Goal: Task Accomplishment & Management: Manage account settings

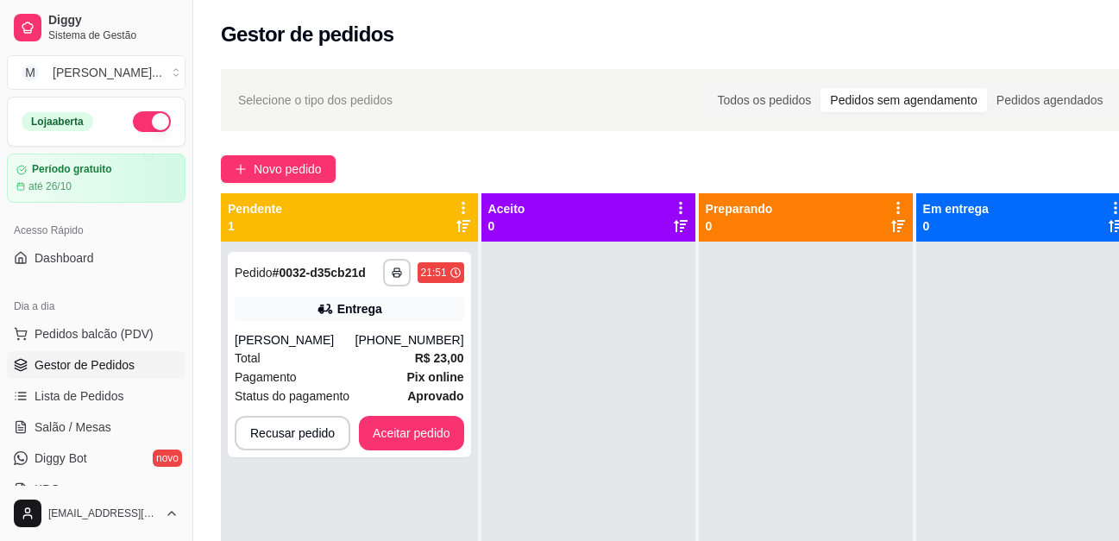
click at [1023, 70] on div "Selecione o tipo dos pedidos Todos os pedidos Pedidos sem agendamento Pedidos a…" at bounding box center [676, 100] width 911 height 62
click at [139, 121] on button "button" at bounding box center [152, 121] width 38 height 21
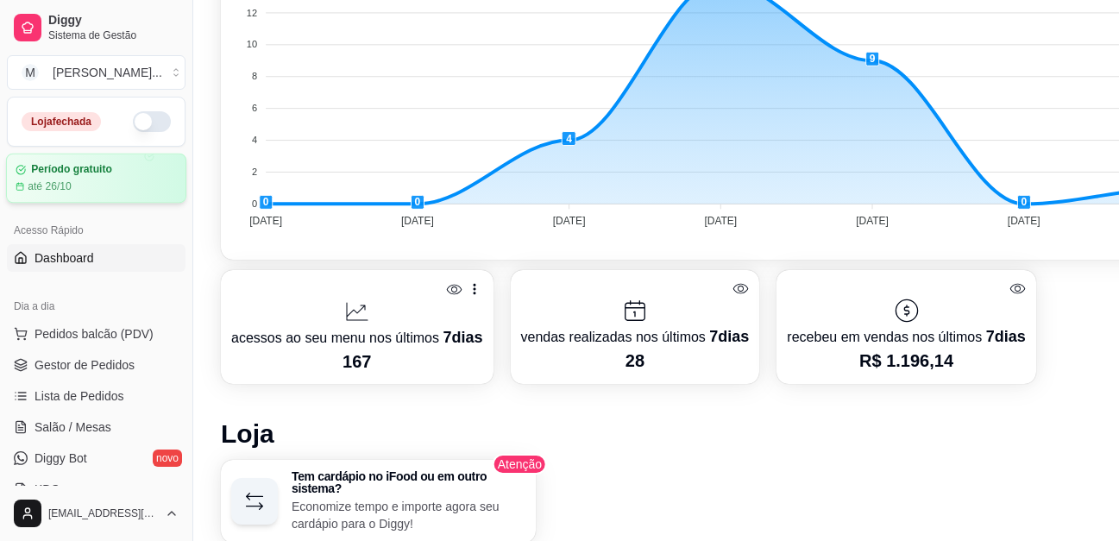
scroll to position [518, 0]
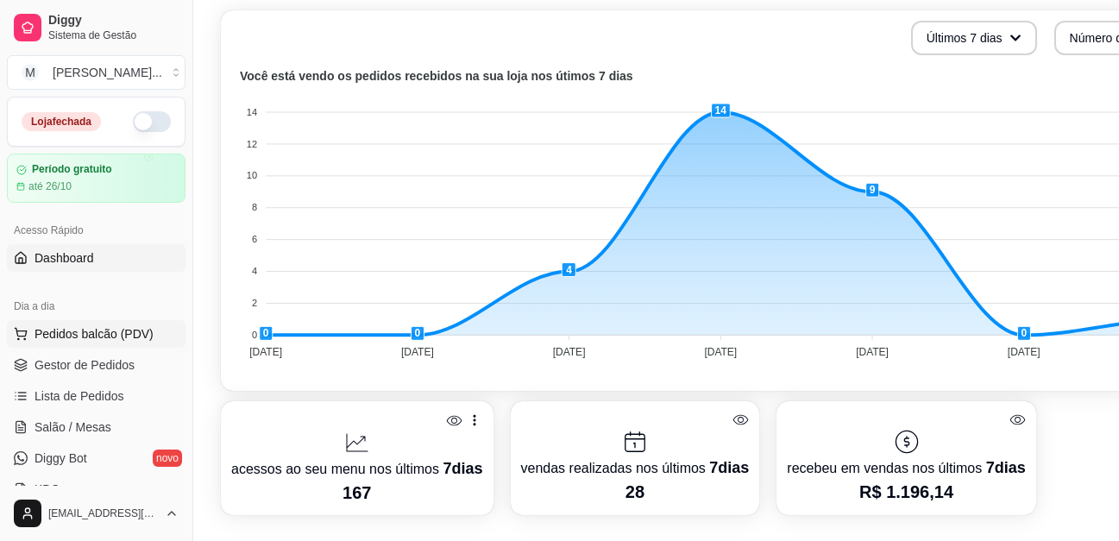
click at [87, 335] on span "Pedidos balcão (PDV)" at bounding box center [94, 333] width 119 height 17
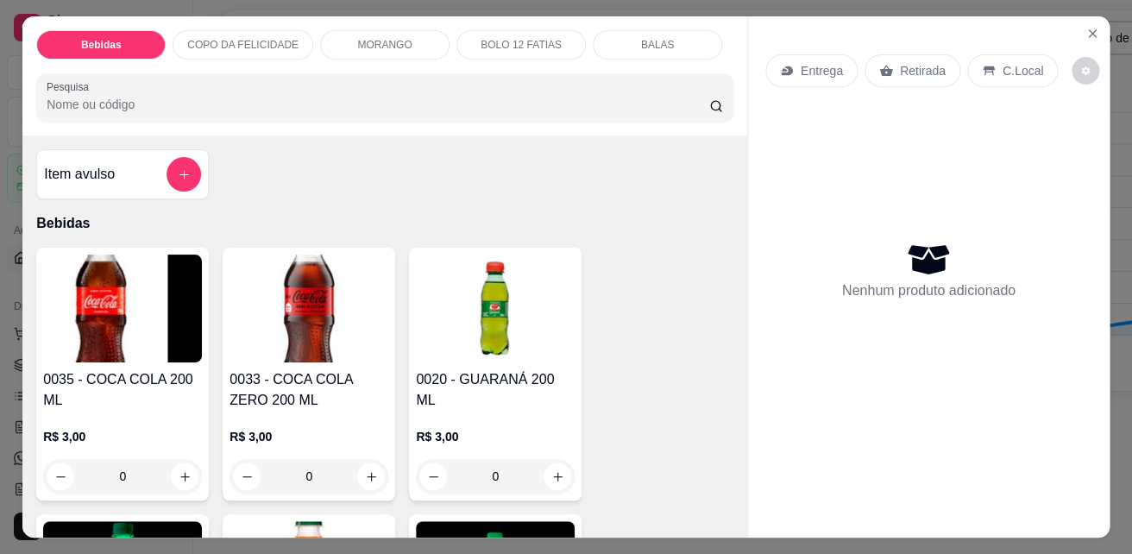
click at [81, 369] on h4 "0035 - COCA COLA 200 ML" at bounding box center [122, 389] width 159 height 41
click at [1085, 27] on icon "Close" at bounding box center [1092, 34] width 14 height 14
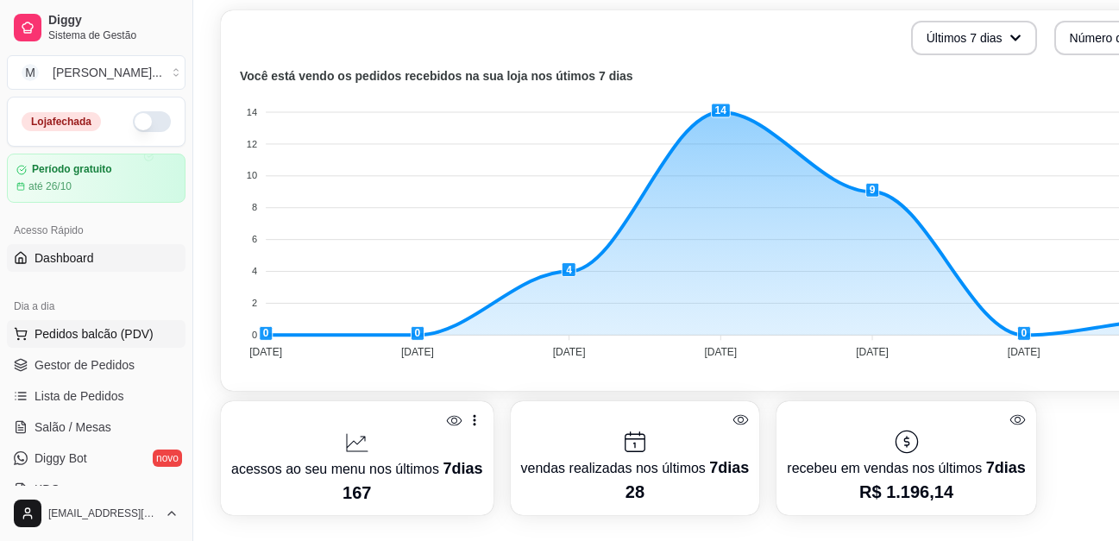
click at [97, 340] on span "Pedidos balcão (PDV)" at bounding box center [94, 333] width 119 height 17
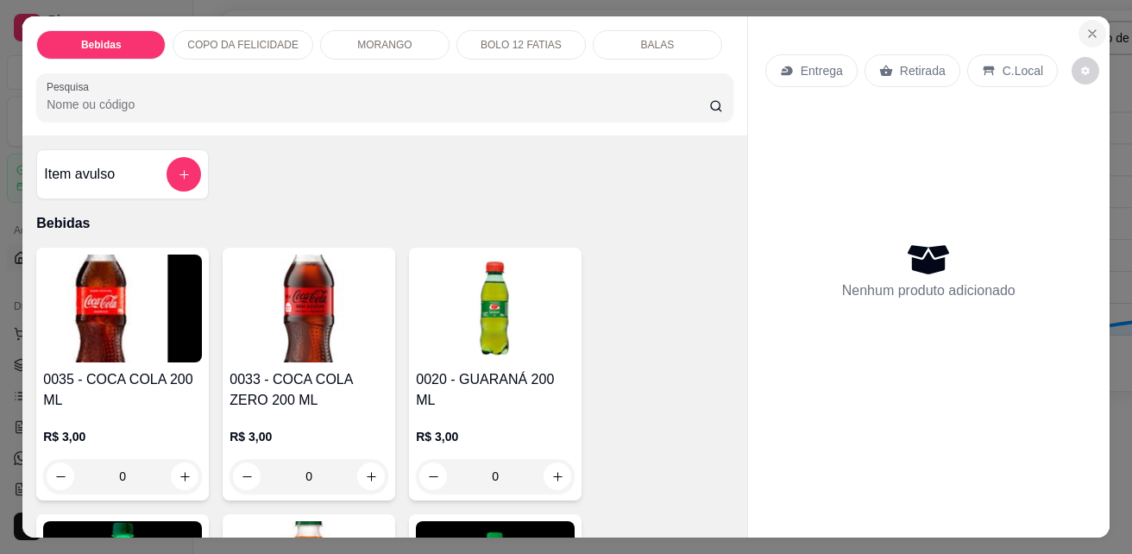
click at [1088, 28] on icon "Close" at bounding box center [1092, 34] width 14 height 14
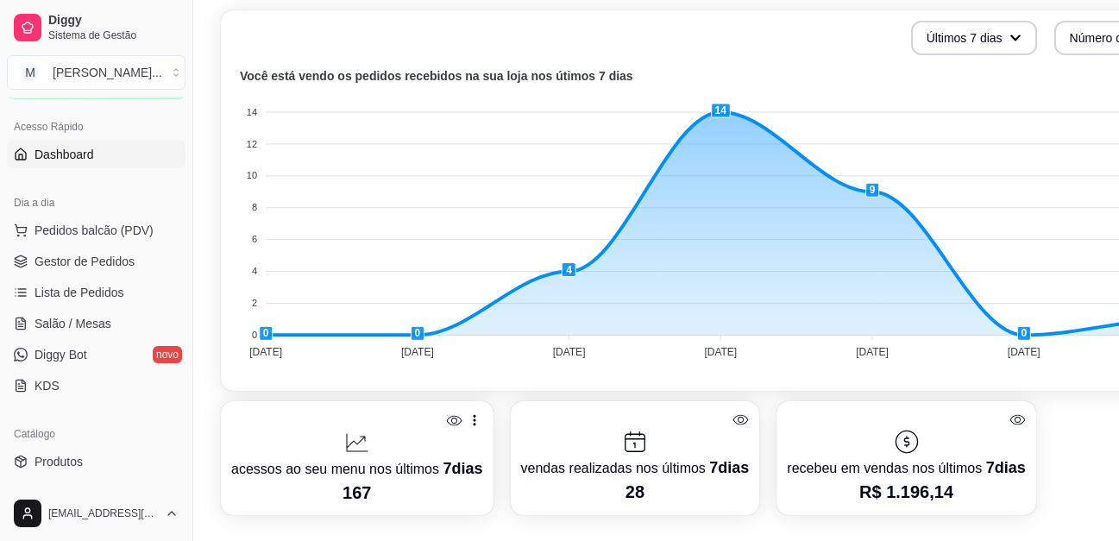
scroll to position [86, 0]
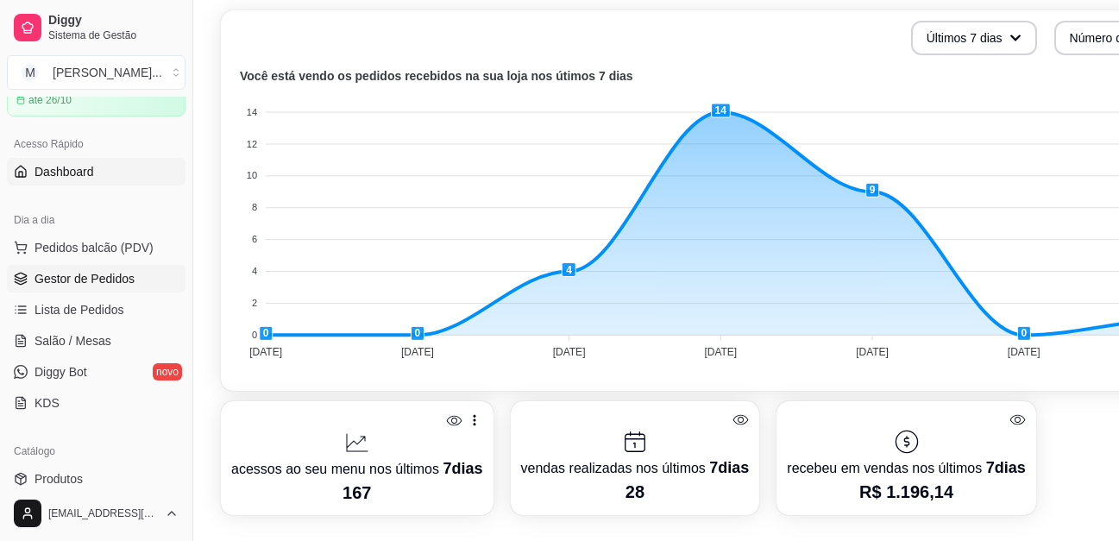
click at [103, 282] on span "Gestor de Pedidos" at bounding box center [85, 278] width 100 height 17
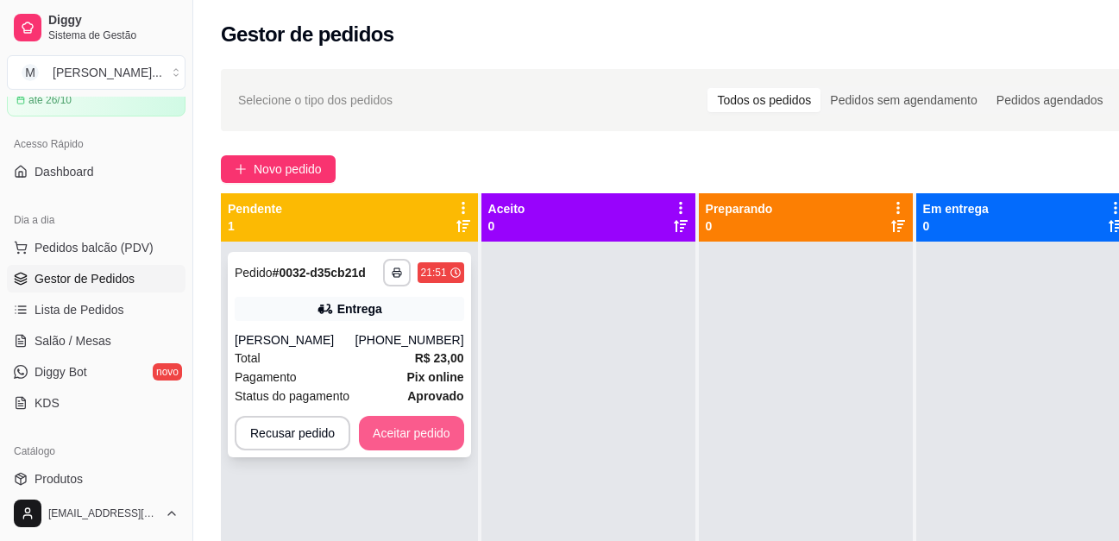
click at [400, 423] on button "Aceitar pedido" at bounding box center [411, 433] width 105 height 35
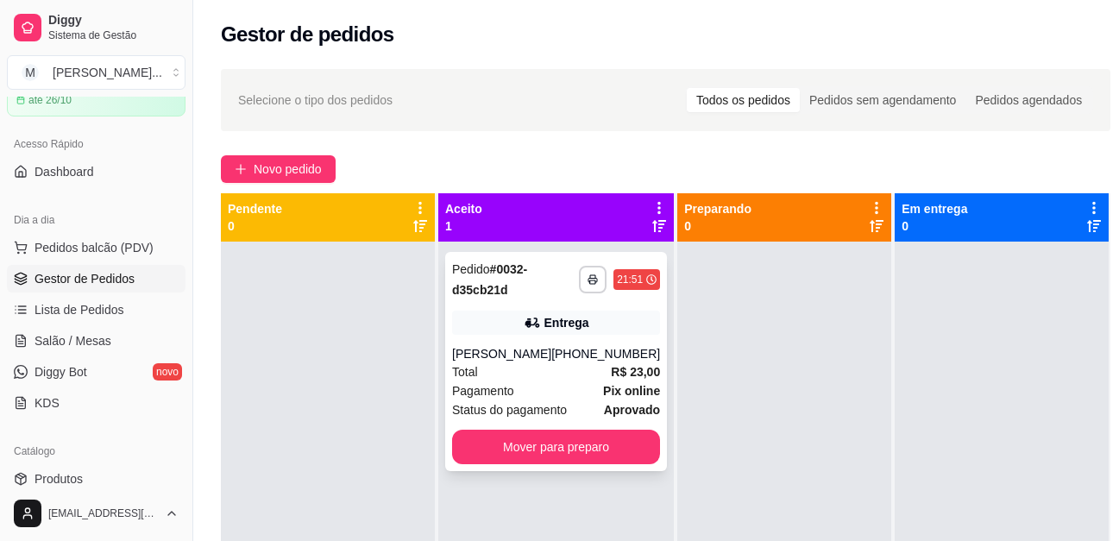
click at [541, 340] on div "**********" at bounding box center [556, 361] width 222 height 219
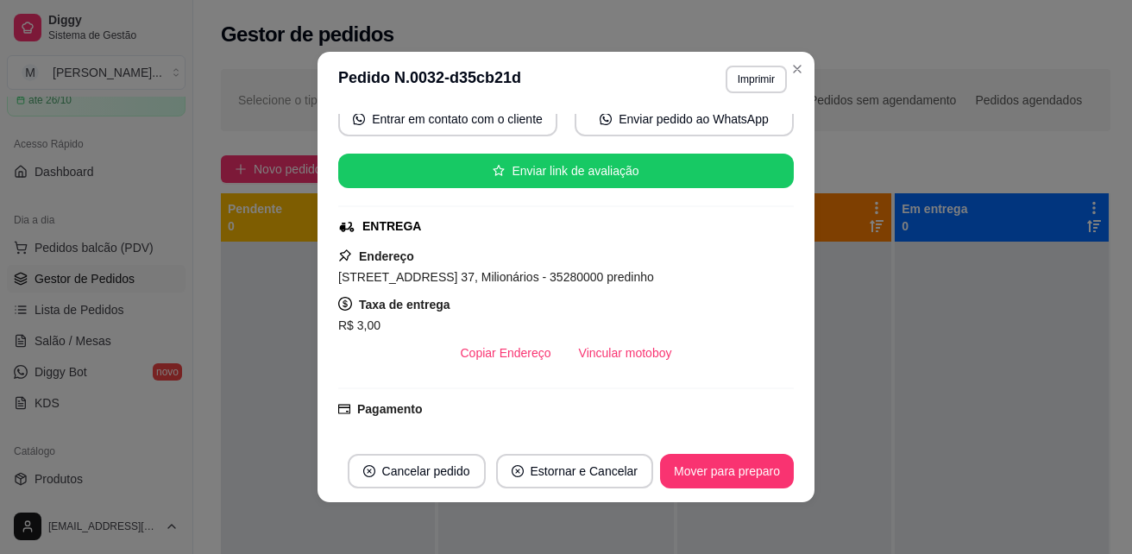
scroll to position [259, 0]
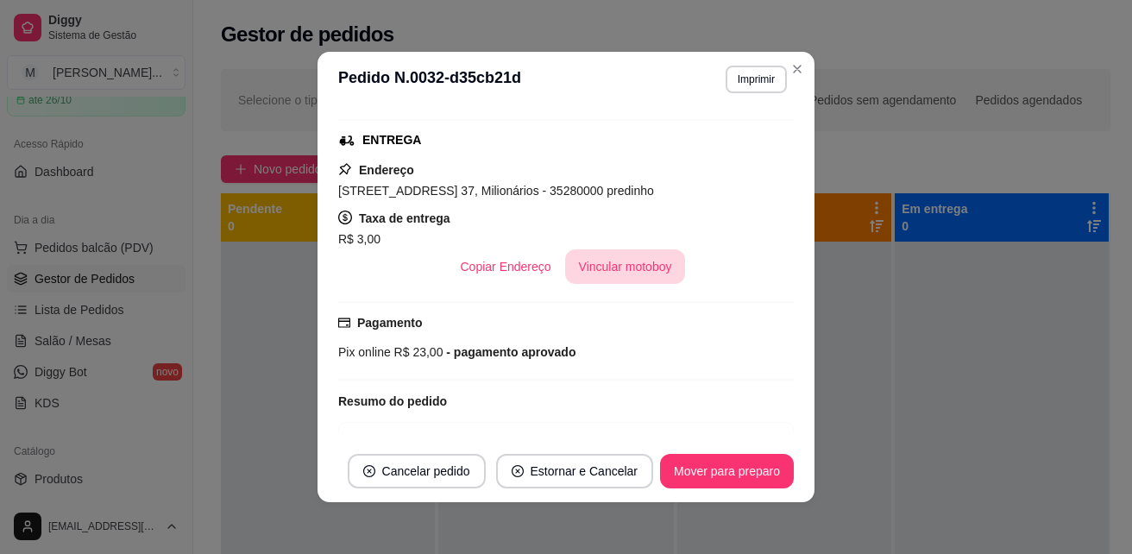
click at [646, 263] on button "Vincular motoboy" at bounding box center [625, 266] width 121 height 35
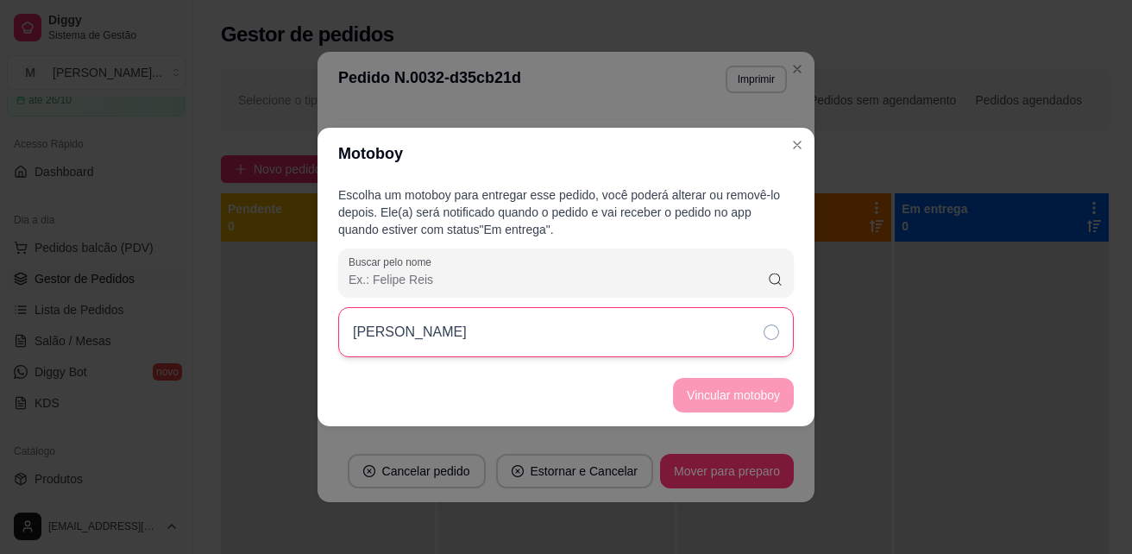
click at [771, 332] on icon at bounding box center [771, 332] width 16 height 16
click at [717, 392] on button "Vincular motoboy" at bounding box center [733, 395] width 121 height 35
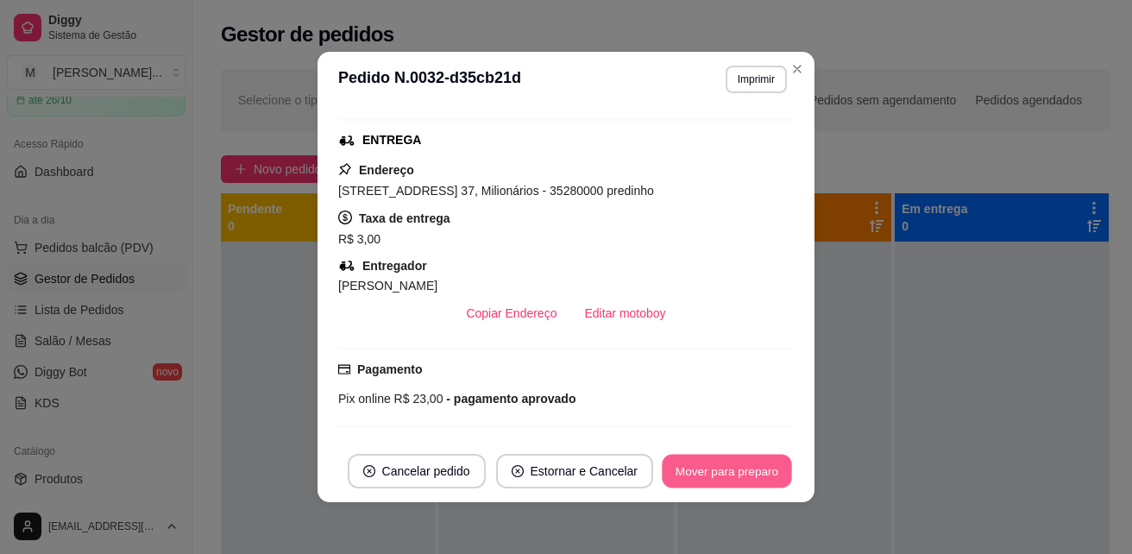
click at [707, 460] on button "Mover para preparo" at bounding box center [726, 472] width 129 height 34
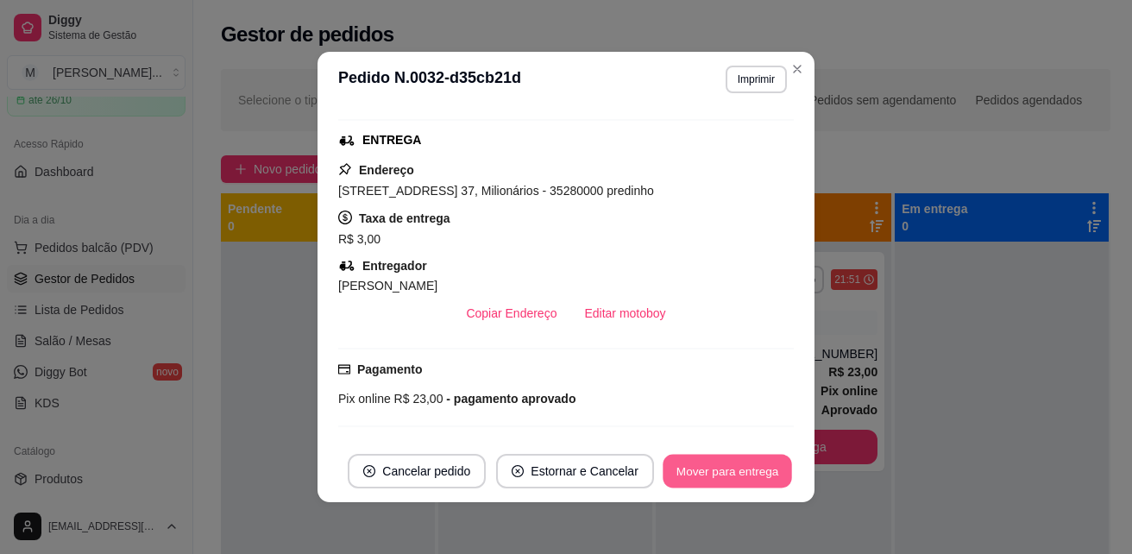
click at [690, 464] on button "Mover para entrega" at bounding box center [726, 472] width 129 height 34
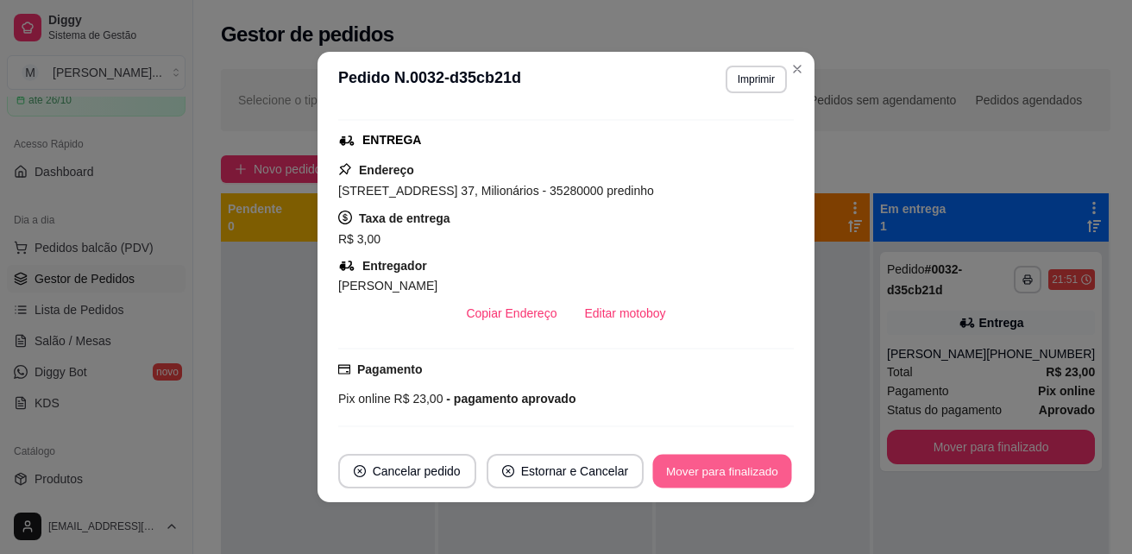
click at [717, 464] on button "Mover para finalizado" at bounding box center [722, 472] width 139 height 34
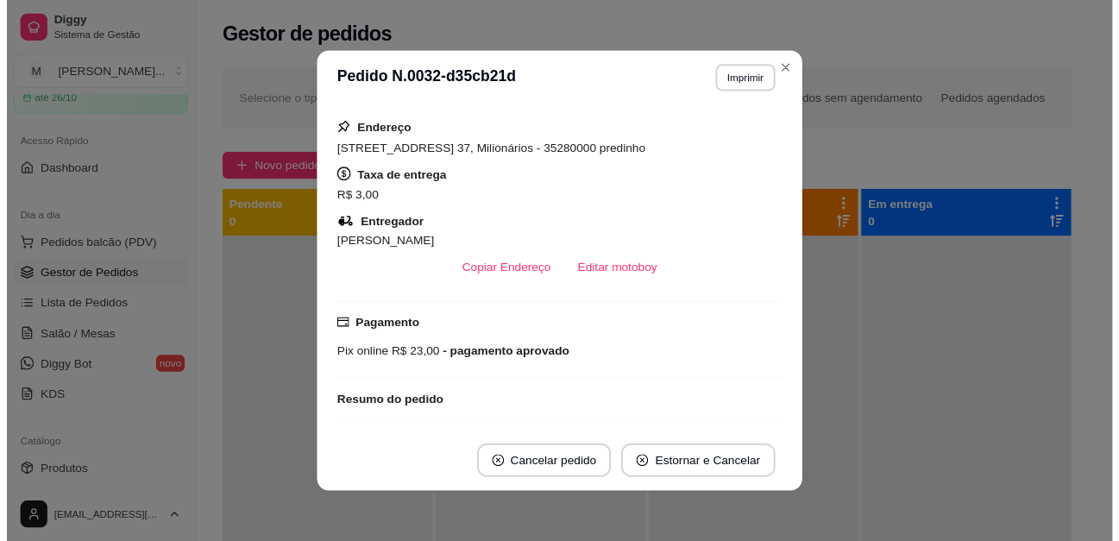
scroll to position [219, 0]
